Goal: Download file/media

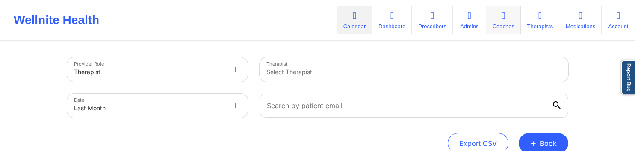
scroll to position [90, 0]
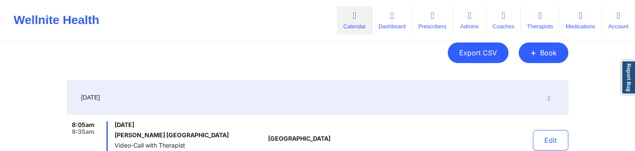
click at [495, 52] on button "Export CSV" at bounding box center [478, 52] width 61 height 21
select select "2025-8"
select select "2025-9"
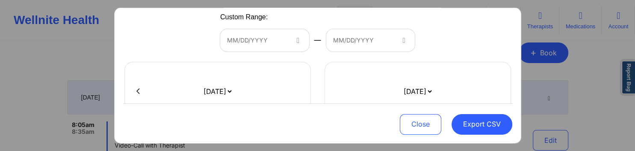
scroll to position [164, 0]
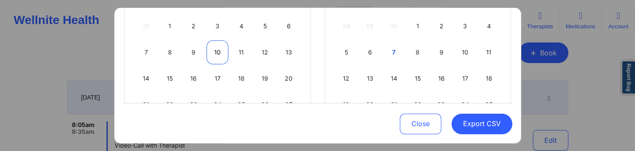
click at [225, 49] on div "10" at bounding box center [218, 52] width 22 height 24
select select "2025-8"
select select "2025-9"
click at [224, 49] on div "10" at bounding box center [218, 52] width 22 height 24
select select "2025-8"
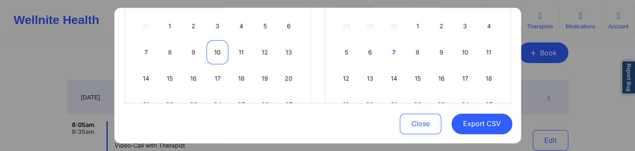
select select "2025-9"
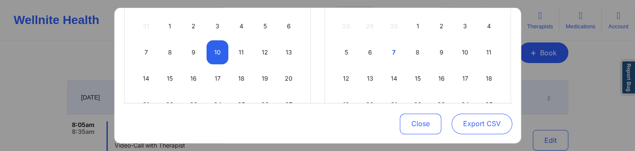
click at [470, 125] on button "Export CSV" at bounding box center [482, 123] width 61 height 21
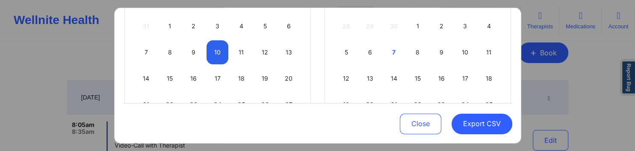
select select "2025-8"
select select "2025-9"
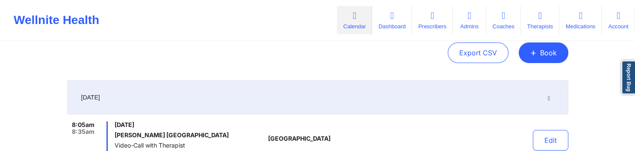
click at [547, 96] on icon at bounding box center [548, 97] width 7 height 6
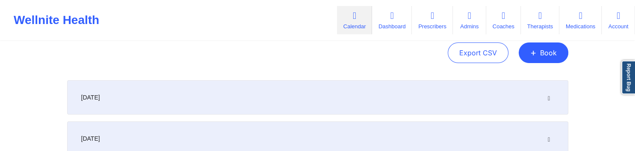
click at [548, 96] on icon at bounding box center [548, 97] width 7 height 6
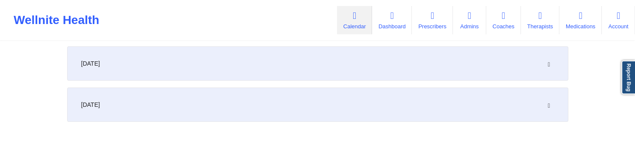
scroll to position [3204, 0]
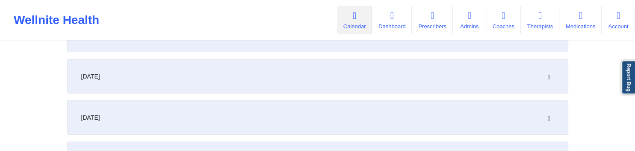
click at [393, 74] on div "[DATE]" at bounding box center [317, 76] width 501 height 34
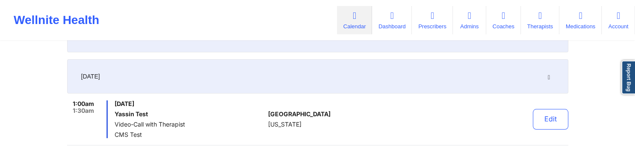
click at [550, 73] on icon at bounding box center [548, 76] width 7 height 6
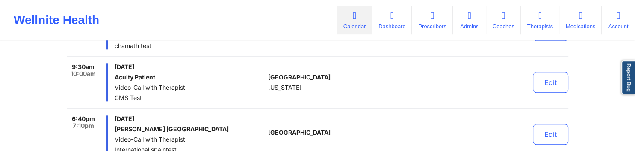
scroll to position [0, 0]
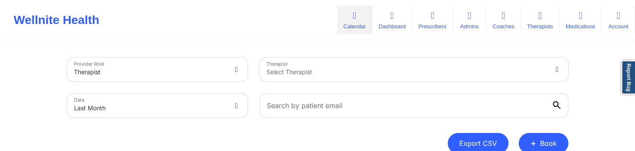
click at [491, 138] on button "Export CSV" at bounding box center [478, 143] width 61 height 21
select select "2025-8"
select select "2025-9"
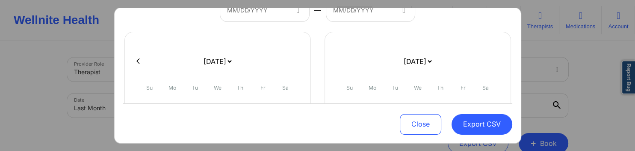
scroll to position [205, 0]
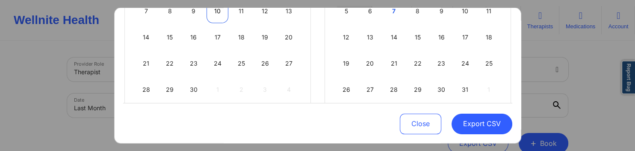
click at [215, 16] on div "10" at bounding box center [218, 11] width 22 height 24
select select "2025-8"
select select "2025-9"
click at [214, 16] on div "10" at bounding box center [218, 11] width 22 height 24
select select "2025-8"
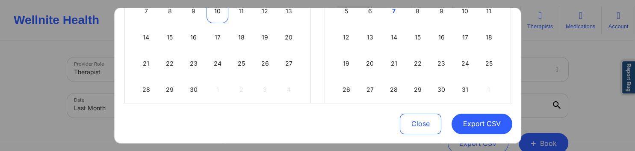
select select "2025-9"
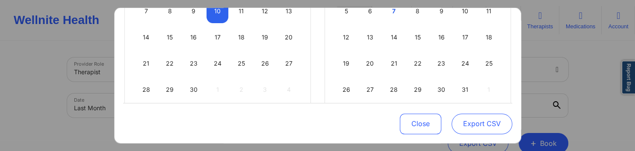
click at [464, 126] on button "Export CSV" at bounding box center [482, 123] width 61 height 21
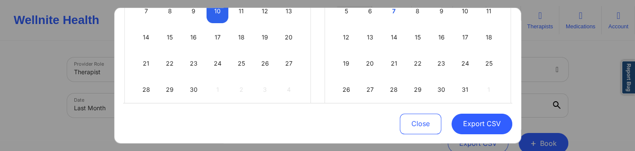
select select "2025-8"
select select "2025-9"
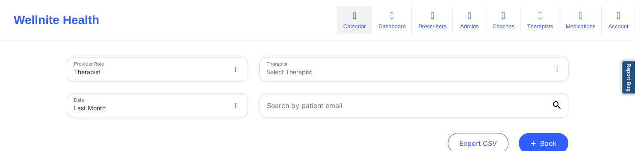
drag, startPoint x: 478, startPoint y: 133, endPoint x: 472, endPoint y: 132, distance: 5.8
click at [477, 133] on button "Export CSV" at bounding box center [478, 143] width 61 height 21
select select "2025-8"
select select "2025-9"
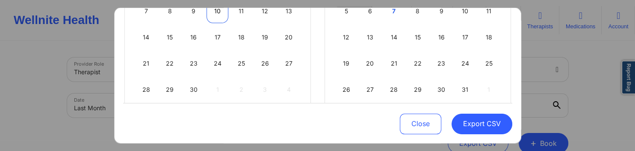
click at [220, 13] on div "10" at bounding box center [218, 11] width 22 height 24
select select "2025-8"
select select "2025-9"
click at [219, 18] on div "10" at bounding box center [218, 11] width 22 height 24
select select "2025-8"
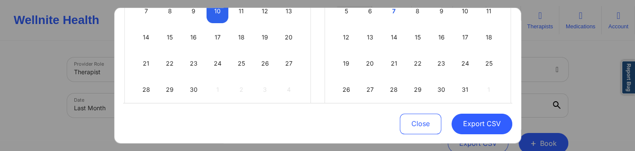
select select "2025-9"
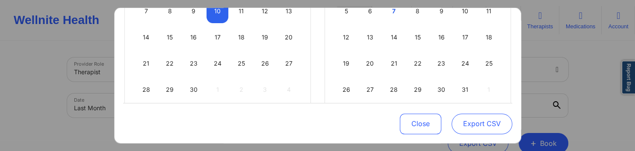
click at [480, 126] on button "Export CSV" at bounding box center [482, 123] width 61 height 21
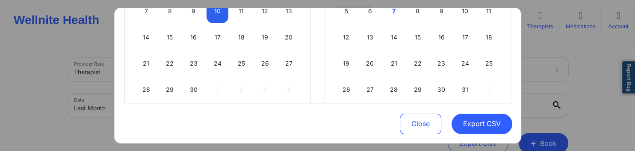
select select "2025-8"
select select "2025-9"
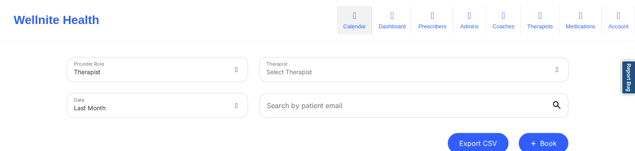
click at [478, 143] on button "Export CSV" at bounding box center [478, 143] width 61 height 21
select select "2025-8"
select select "2025-9"
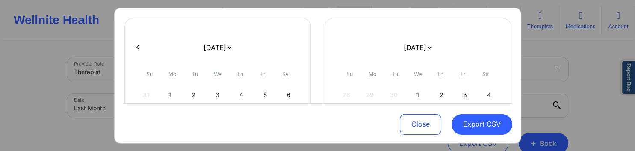
scroll to position [164, 0]
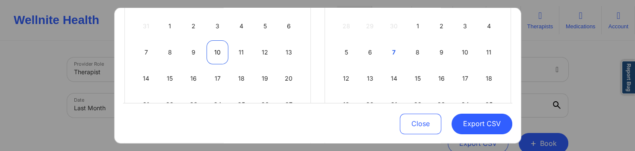
click at [221, 55] on div "10" at bounding box center [218, 52] width 22 height 24
select select "2025-8"
select select "2025-9"
select select "2025-8"
select select "2025-9"
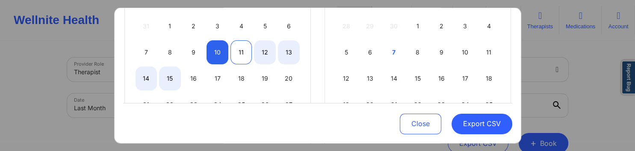
select select "2025-8"
select select "2025-9"
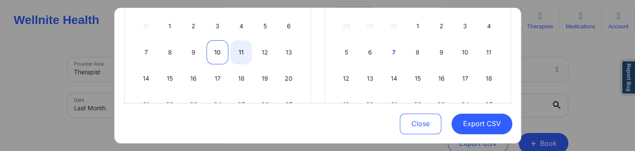
select select "2025-8"
select select "2025-9"
click at [217, 53] on div "10" at bounding box center [218, 52] width 22 height 24
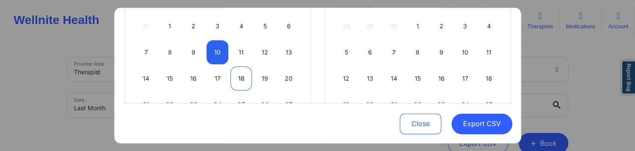
select select "2025-8"
select select "2025-9"
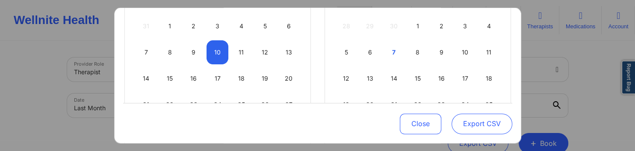
click at [469, 120] on button "Export CSV" at bounding box center [482, 123] width 61 height 21
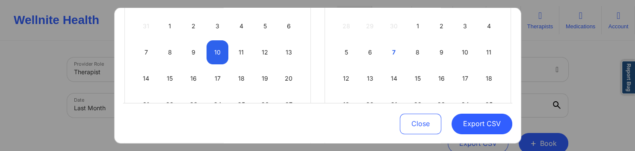
select select "2025-8"
select select "2025-9"
